Goal: Communication & Community: Answer question/provide support

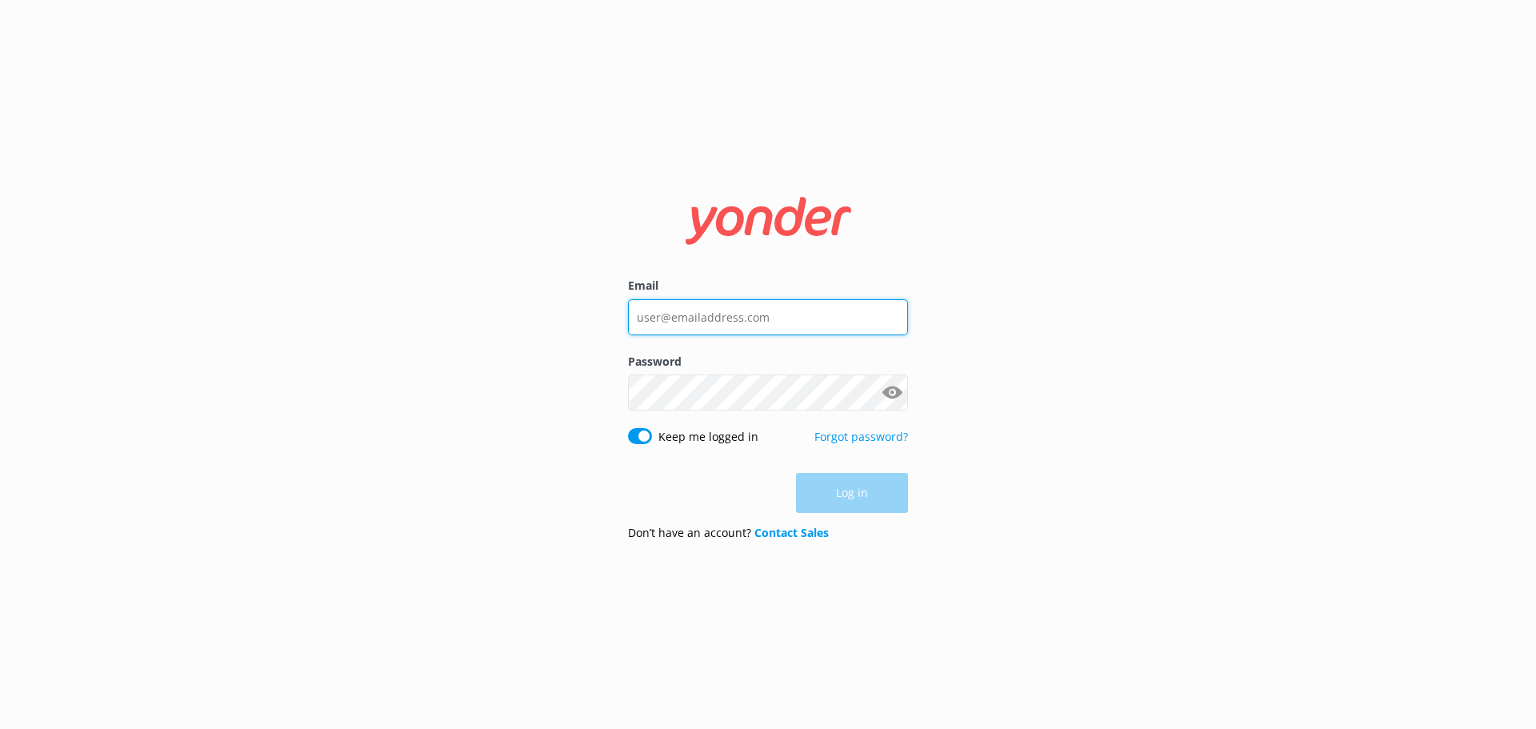
type input "[EMAIL_ADDRESS][DOMAIN_NAME]"
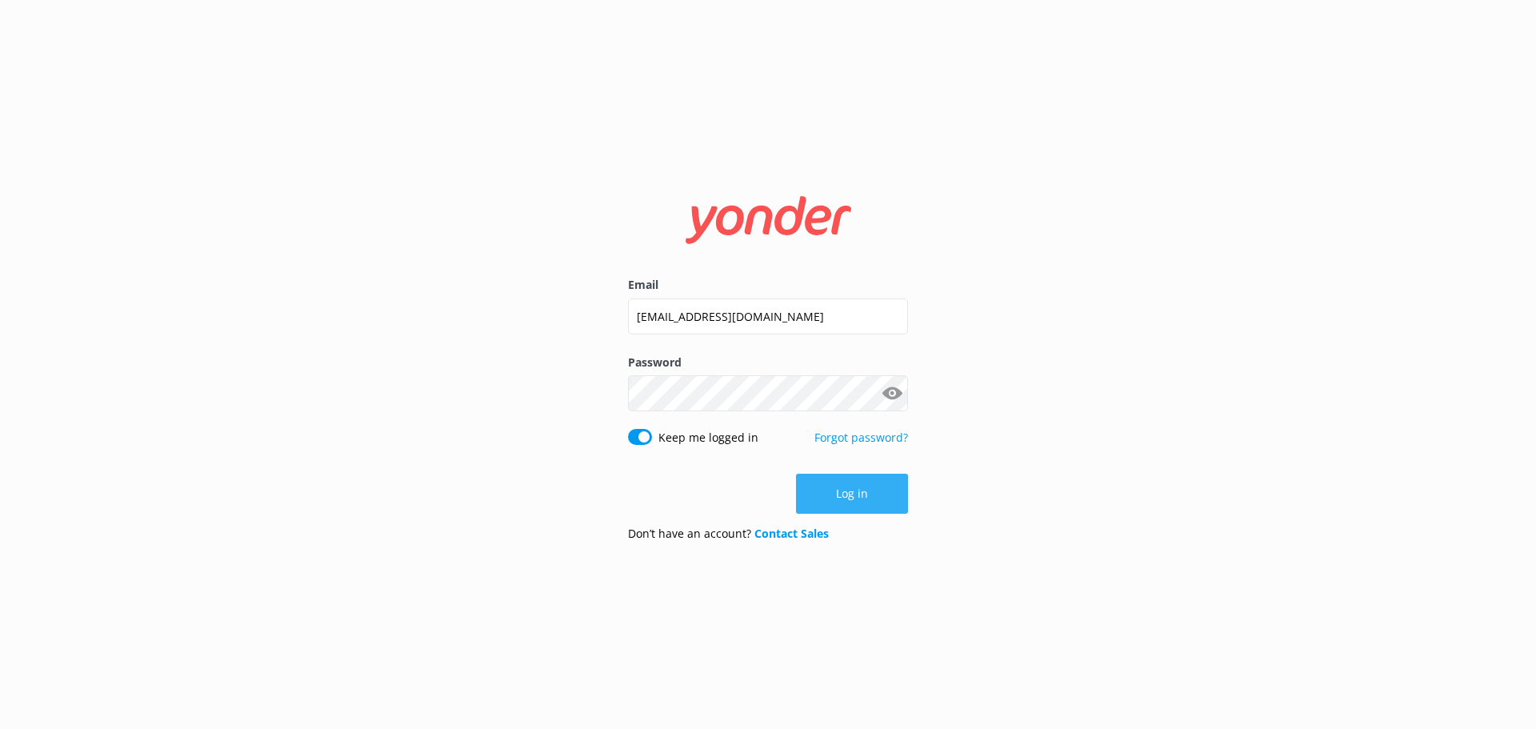
click at [862, 508] on div "Log in" at bounding box center [768, 494] width 280 height 40
click at [862, 508] on button "Log in" at bounding box center [852, 494] width 112 height 40
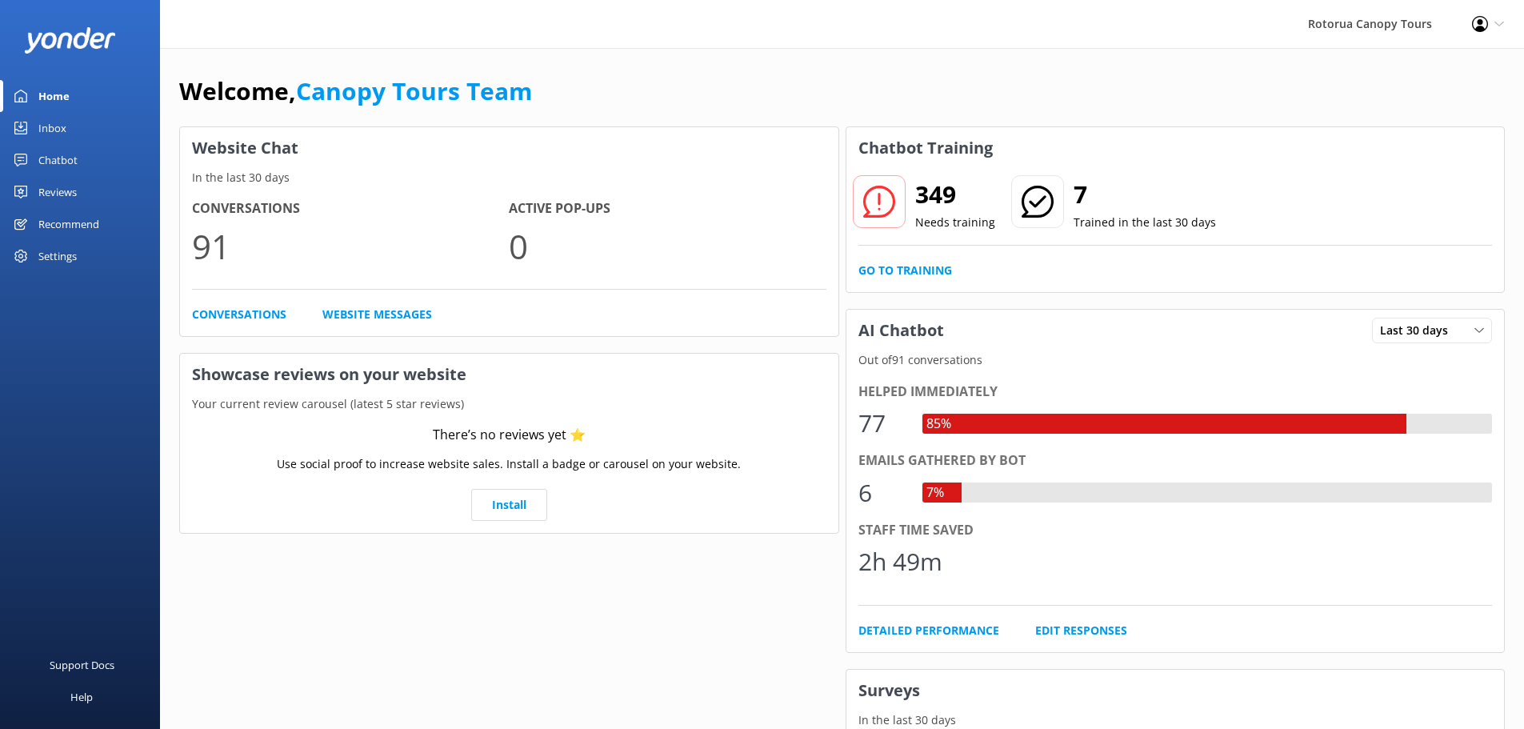
click at [90, 166] on link "Chatbot" at bounding box center [80, 160] width 160 height 32
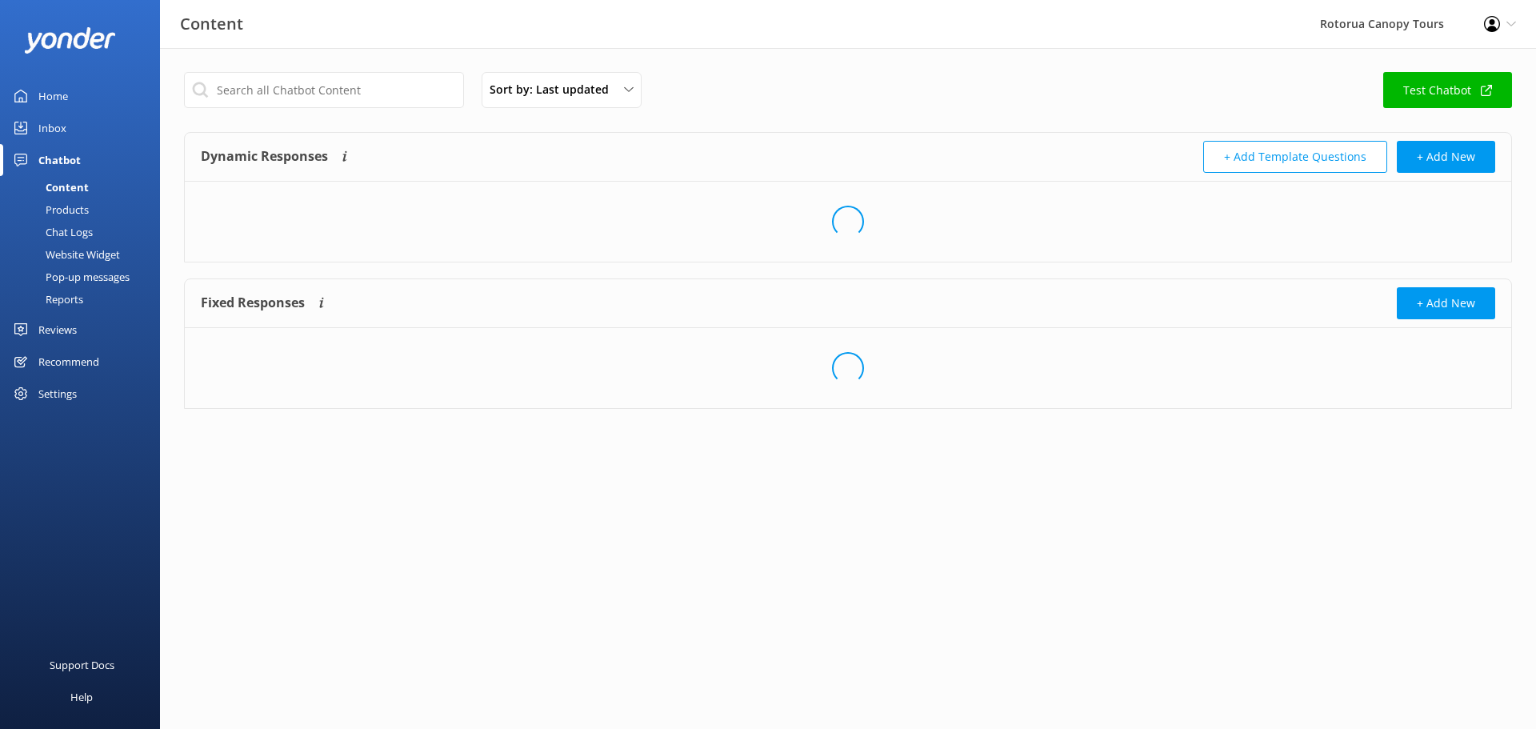
click at [89, 132] on link "Inbox" at bounding box center [80, 128] width 160 height 32
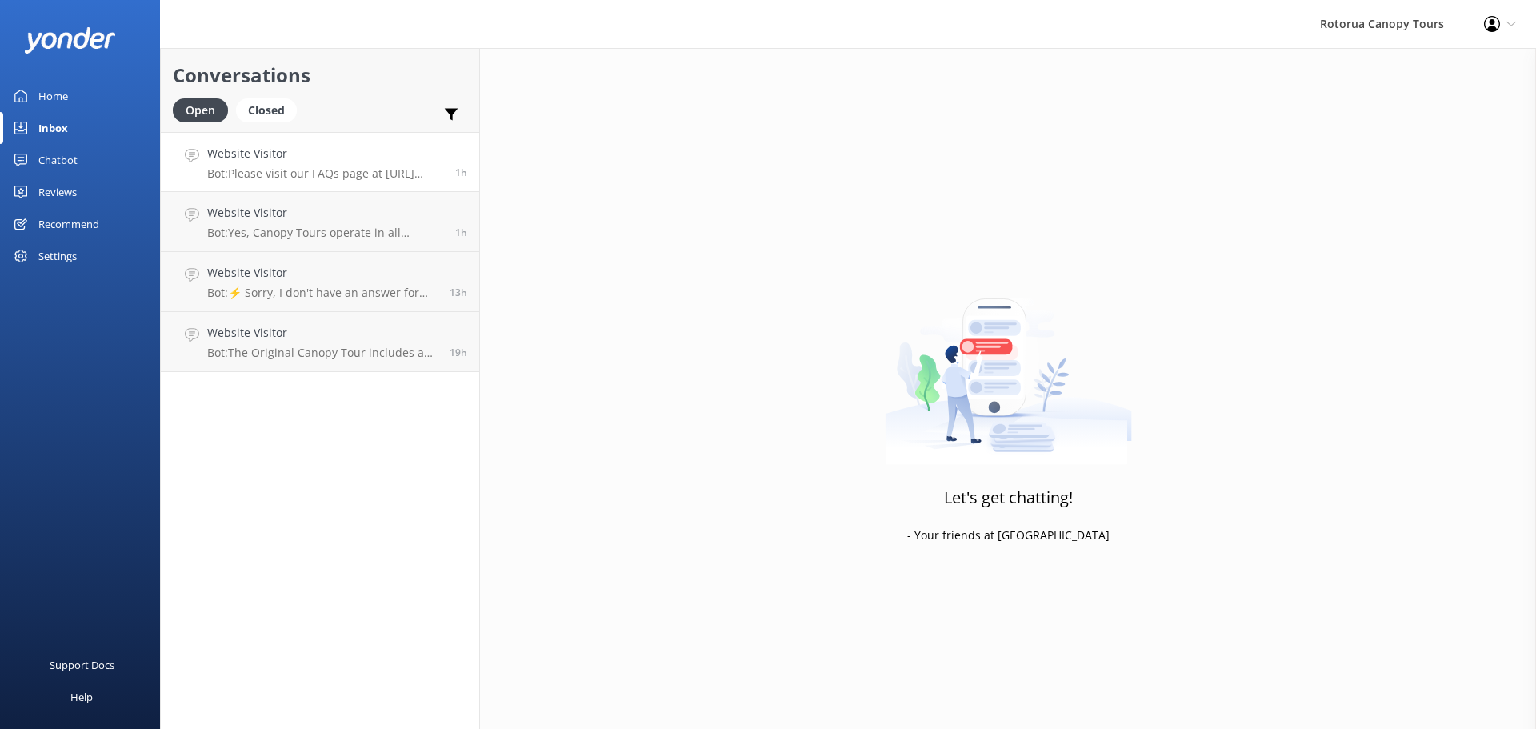
click at [266, 150] on h4 "Website Visitor" at bounding box center [325, 154] width 236 height 18
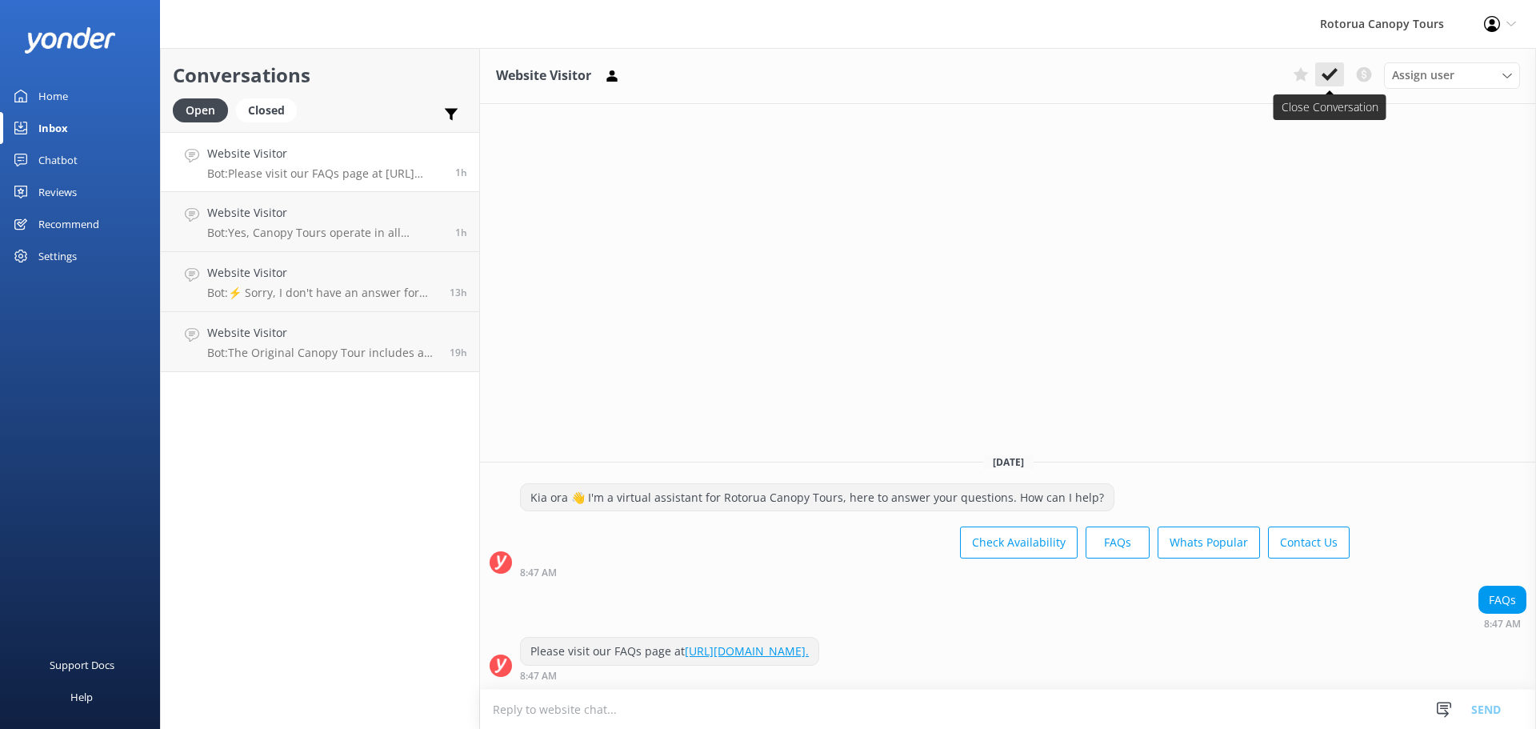
click at [1335, 80] on icon at bounding box center [1329, 74] width 16 height 16
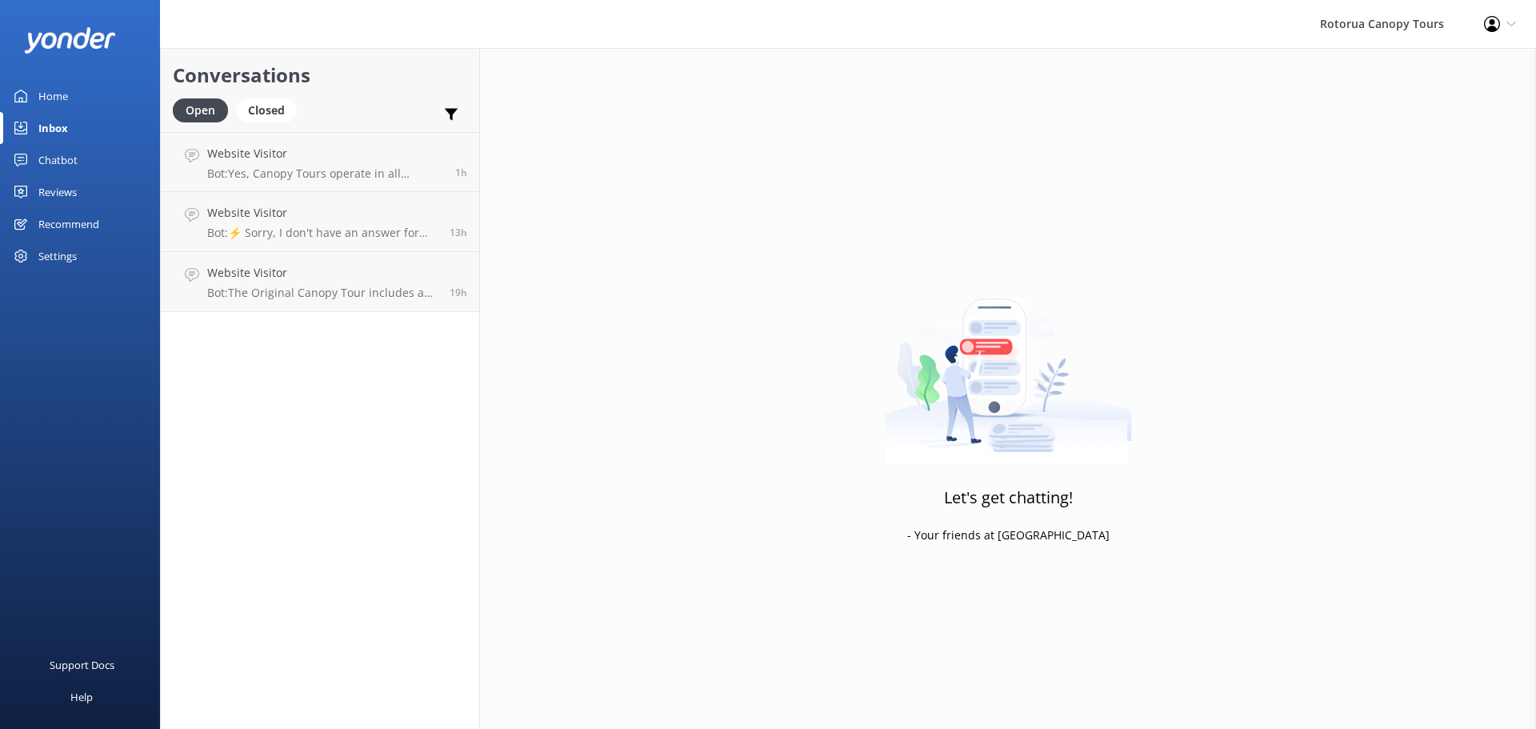
click at [442, 174] on p "Bot: Yes, Canopy Tours operate in all weather, including rain. The forest is of…" at bounding box center [325, 173] width 236 height 14
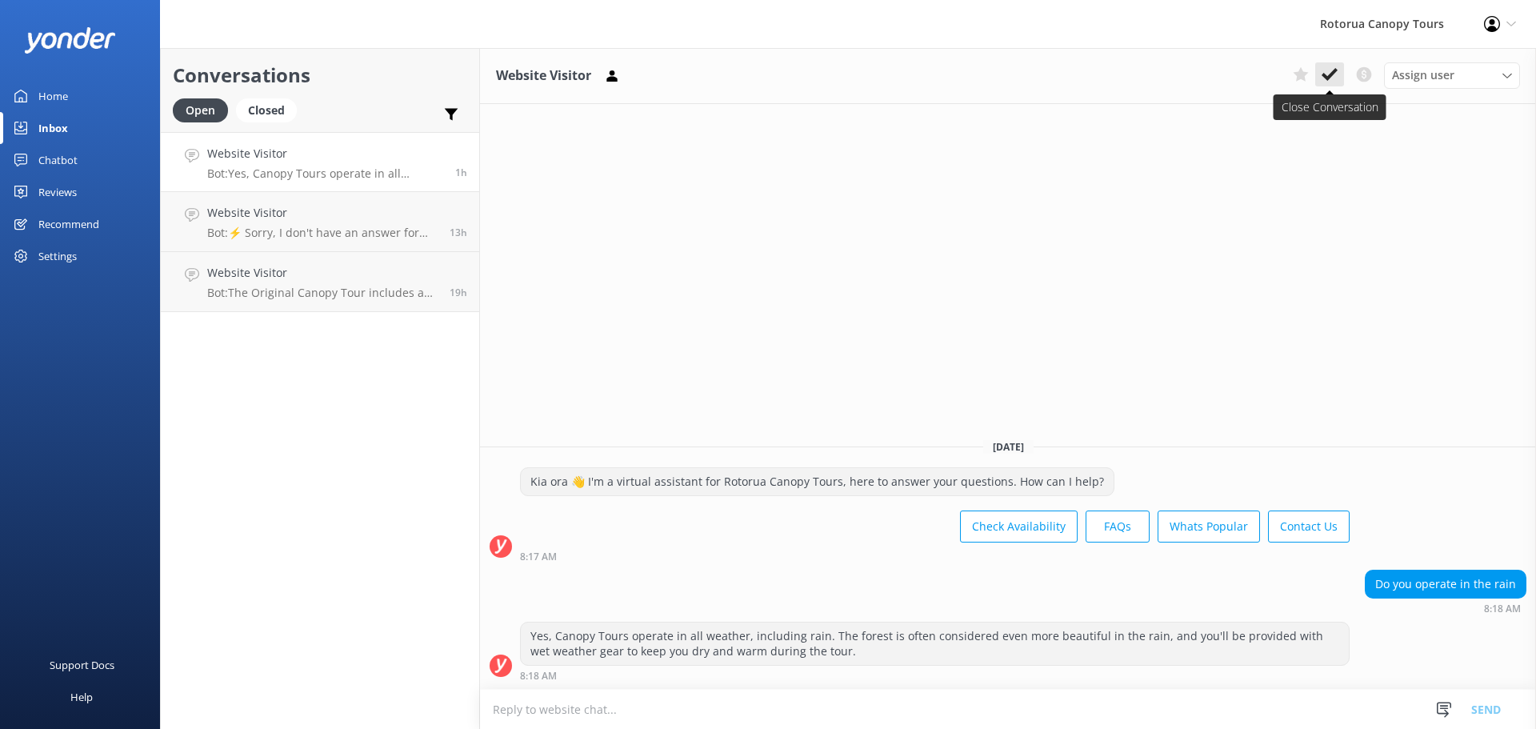
click at [1327, 67] on icon at bounding box center [1329, 74] width 16 height 16
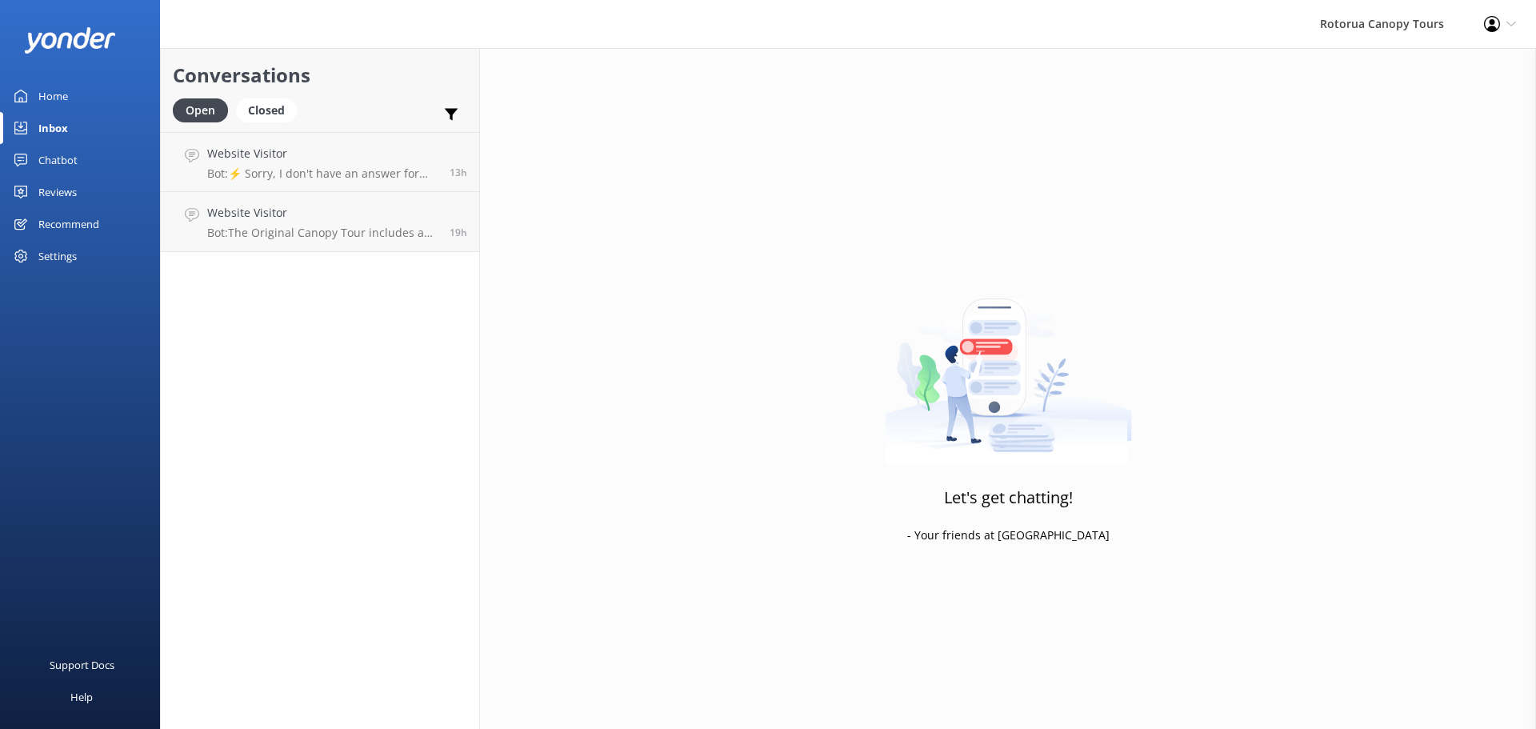
click at [322, 168] on p "Bot: ⚡ Sorry, I don't have an answer for that. Could you please try and rephras…" at bounding box center [322, 173] width 230 height 14
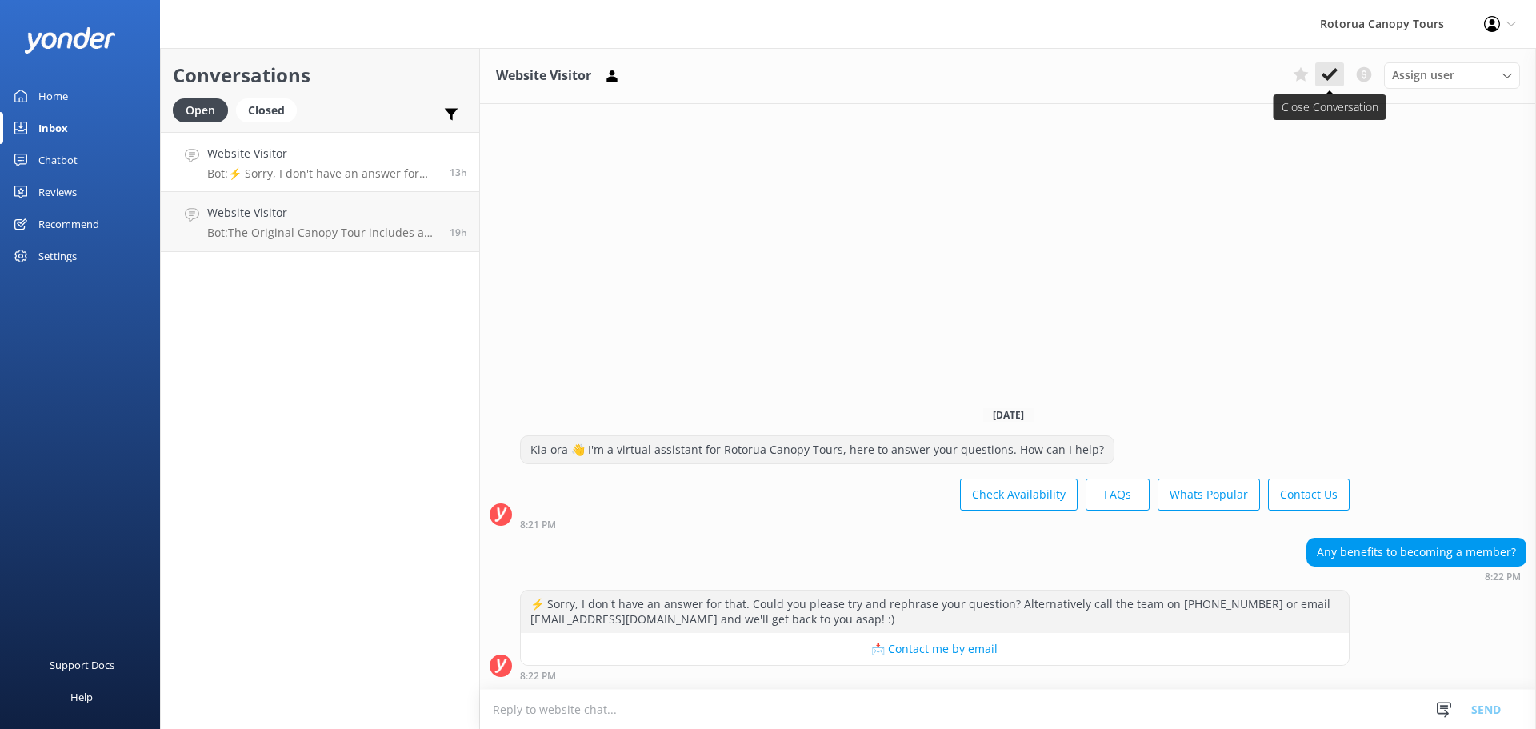
click at [1329, 78] on use at bounding box center [1329, 74] width 16 height 13
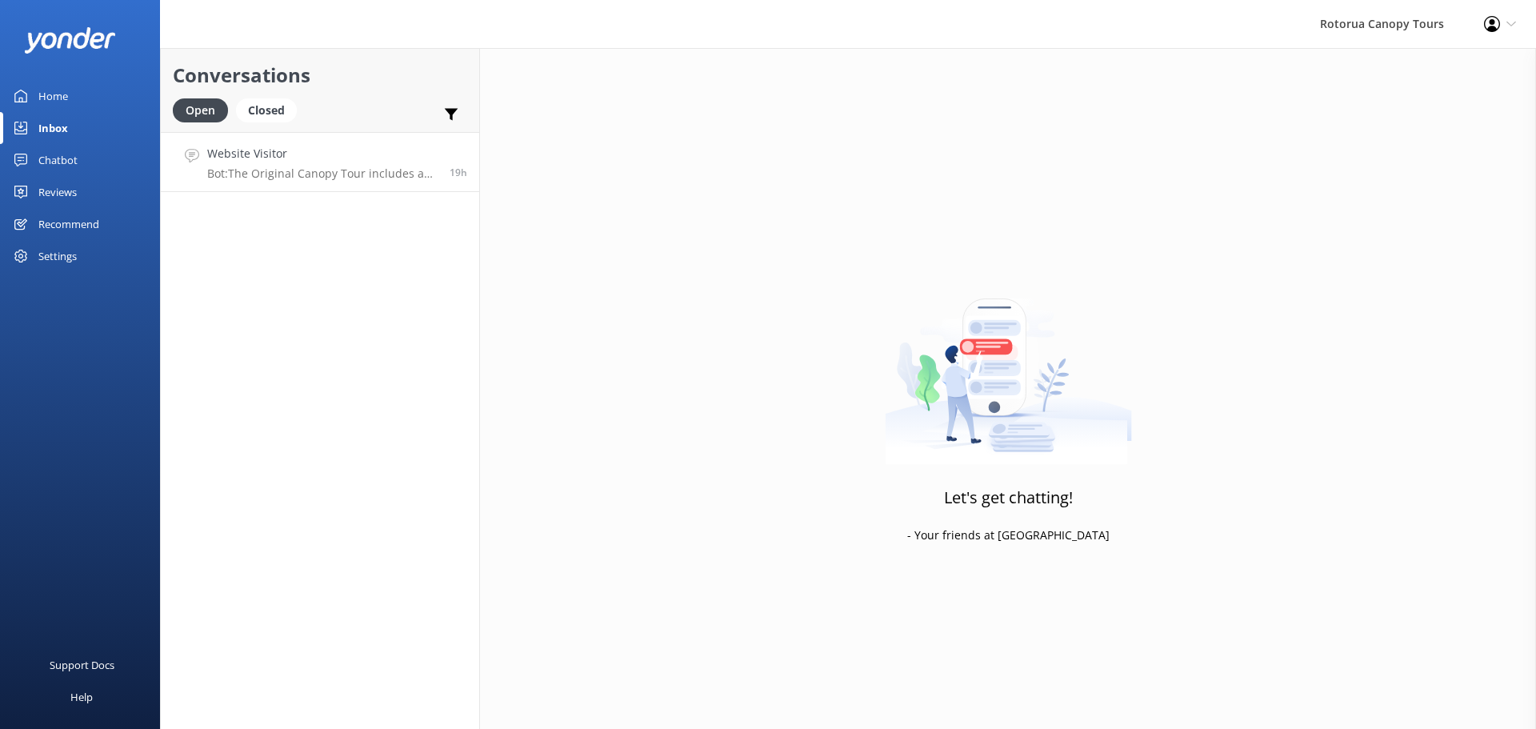
click at [427, 170] on p "Bot: The Original Canopy Tour includes a mixture of ziplines and walking. If yo…" at bounding box center [322, 173] width 230 height 14
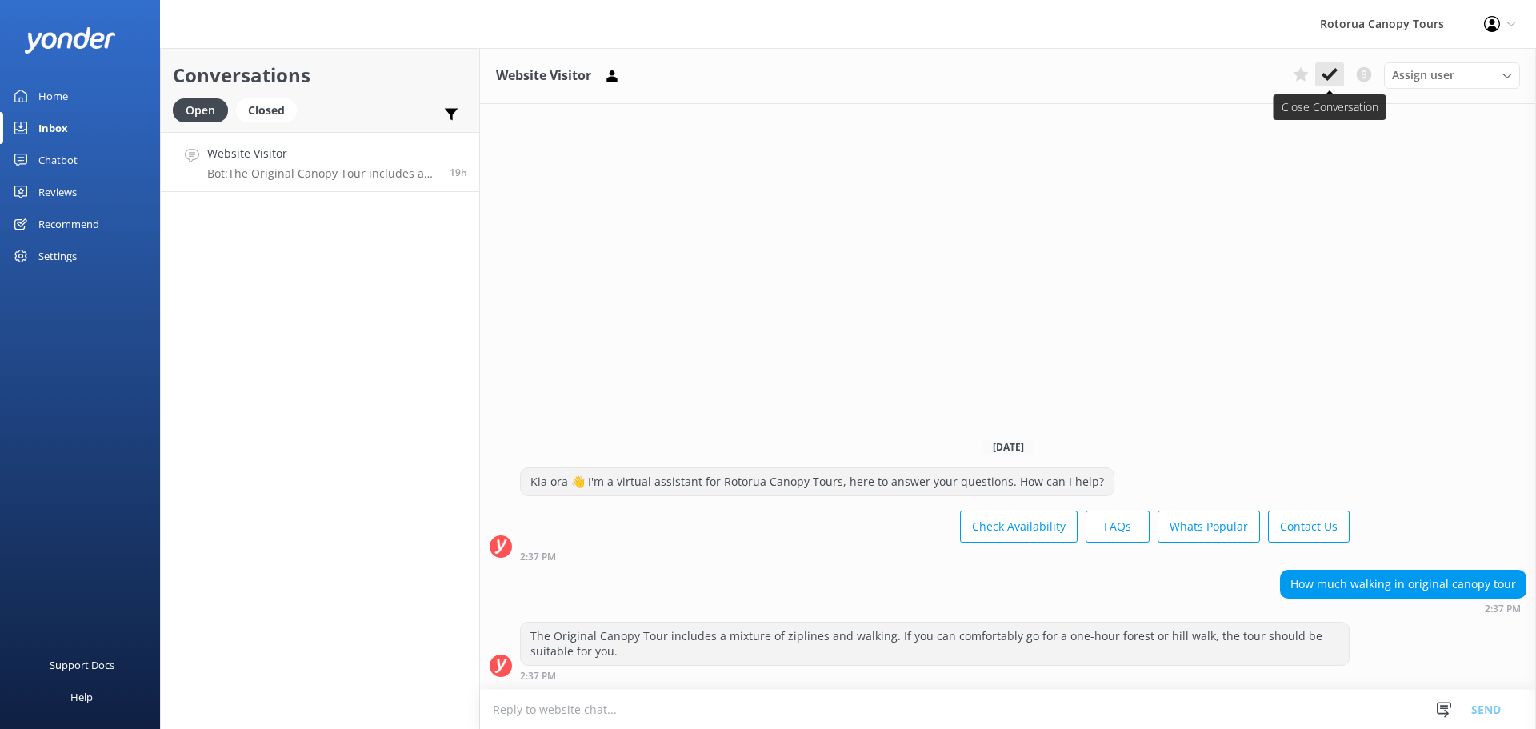
click at [1337, 79] on icon at bounding box center [1329, 74] width 16 height 16
